Goal: Task Accomplishment & Management: Complete application form

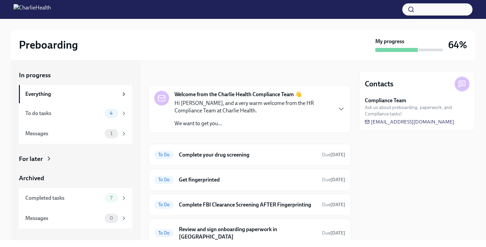
scroll to position [22, 0]
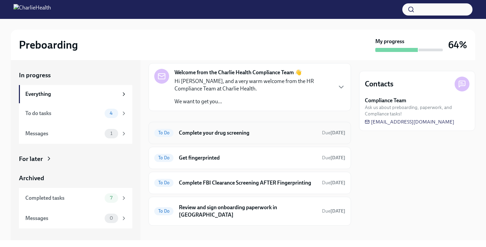
click at [215, 133] on h6 "Complete your drug screening" at bounding box center [248, 132] width 138 height 7
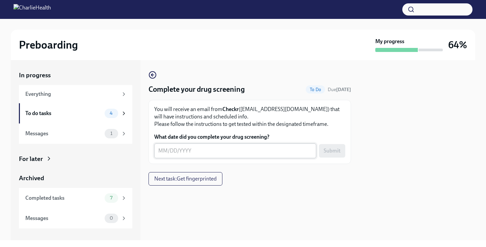
click at [176, 153] on textarea "What date did you complete your drug screening?" at bounding box center [235, 151] width 154 height 8
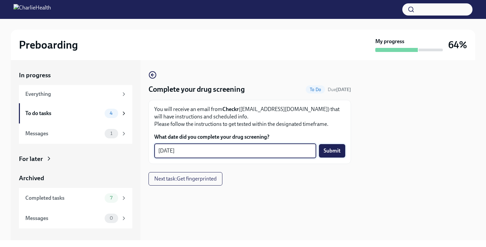
type textarea "[DATE]"
click at [322, 149] on button "Submit" at bounding box center [332, 150] width 26 height 13
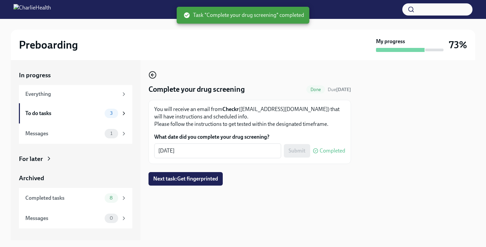
click at [151, 75] on icon "button" at bounding box center [151, 75] width 1 height 3
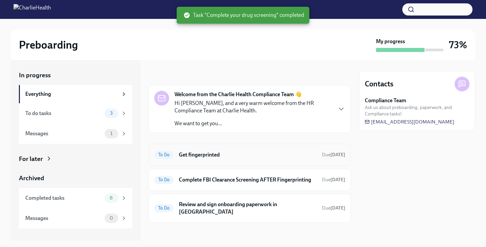
click at [230, 155] on h6 "Get fingerprinted" at bounding box center [248, 154] width 138 height 7
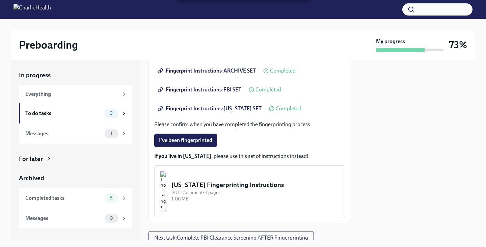
scroll to position [163, 0]
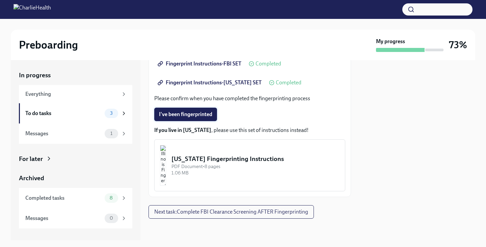
click at [195, 112] on span "I've been fingerprinted" at bounding box center [185, 114] width 53 height 7
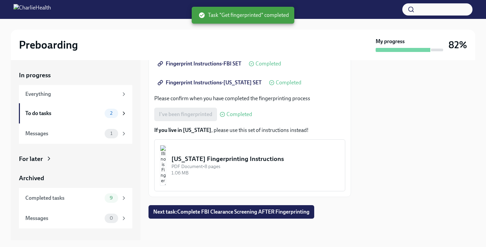
scroll to position [0, 0]
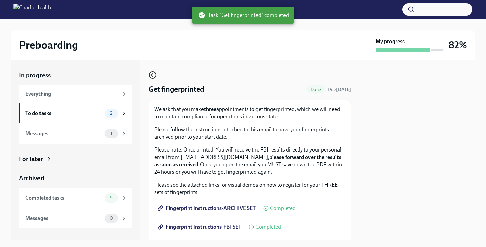
click at [152, 74] on icon "button" at bounding box center [151, 75] width 1 height 3
